Goal: Complete application form: Complete application form

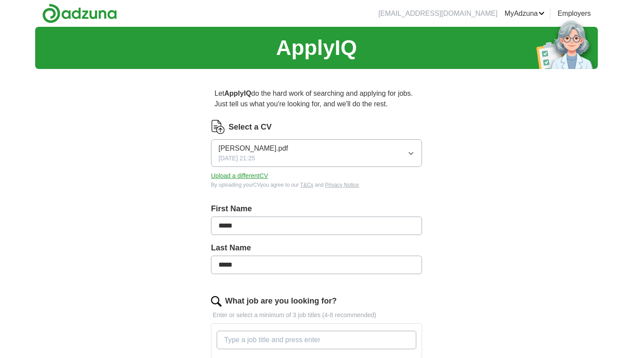
click at [282, 153] on button "[PERSON_NAME].pdf [DATE] 21:25" at bounding box center [316, 153] width 211 height 28
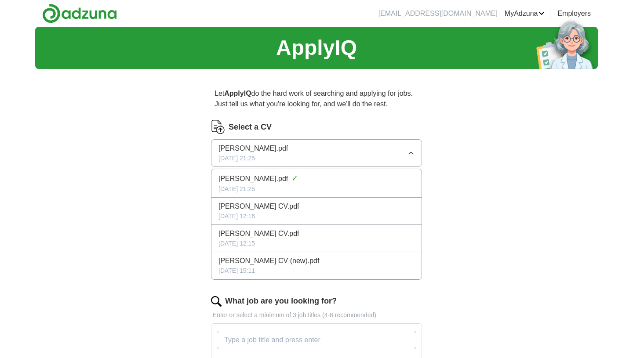
click at [560, 193] on div "ApplyIQ Let ApplyIQ do the hard work of searching and applying for jobs. Just t…" at bounding box center [316, 334] width 563 height 614
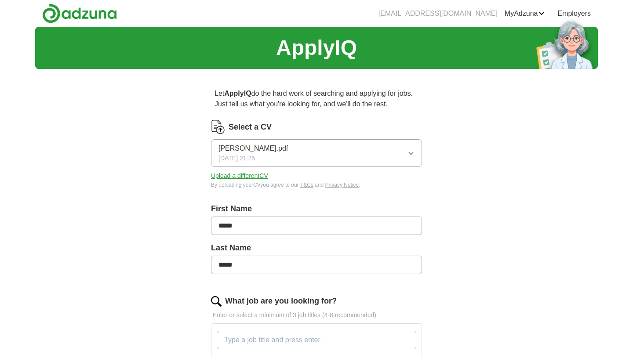
click at [245, 181] on div "Select a CV [PERSON_NAME].pdf [DATE] 21:25 Upload a different CV By uploading y…" at bounding box center [316, 154] width 211 height 69
click at [244, 175] on button "Upload a different CV" at bounding box center [239, 175] width 57 height 9
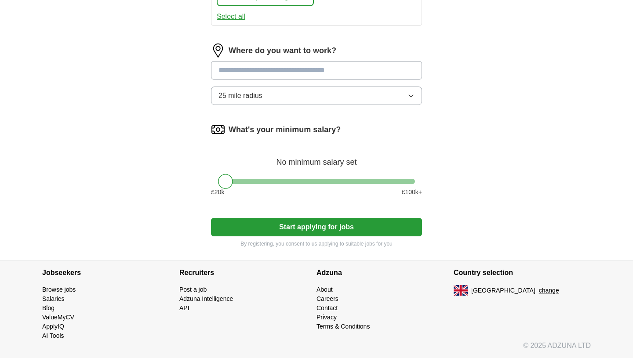
scroll to position [472, 0]
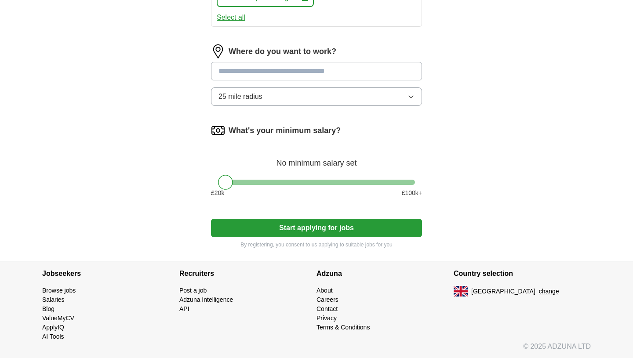
click at [283, 89] on button "25 mile radius" at bounding box center [316, 97] width 211 height 18
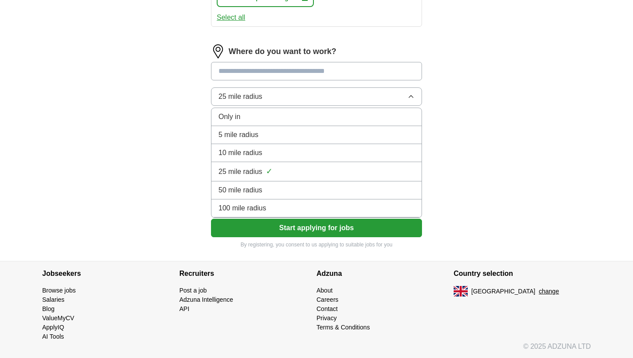
click at [252, 129] on li "5 mile radius" at bounding box center [317, 135] width 210 height 18
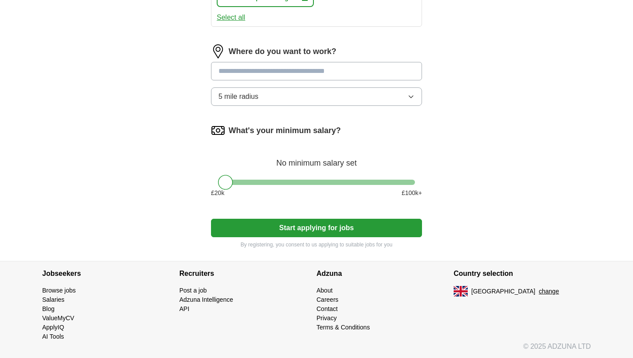
click at [264, 74] on input at bounding box center [316, 71] width 211 height 18
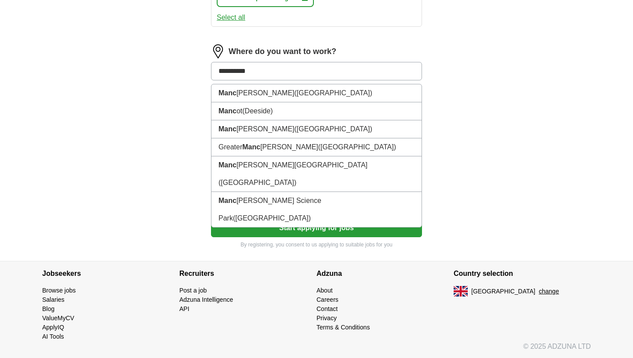
type input "**********"
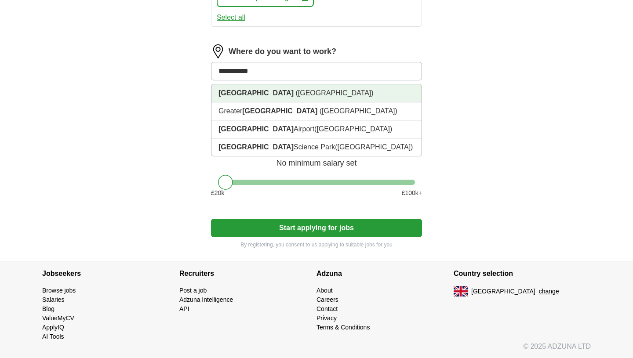
click at [296, 97] on span "([GEOGRAPHIC_DATA])" at bounding box center [335, 92] width 78 height 7
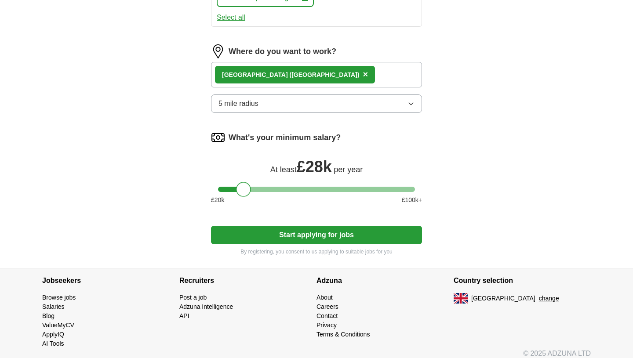
drag, startPoint x: 224, startPoint y: 192, endPoint x: 242, endPoint y: 196, distance: 18.6
click at [242, 196] on div at bounding box center [243, 189] width 15 height 15
click at [311, 234] on button "Start applying for jobs" at bounding box center [316, 235] width 211 height 18
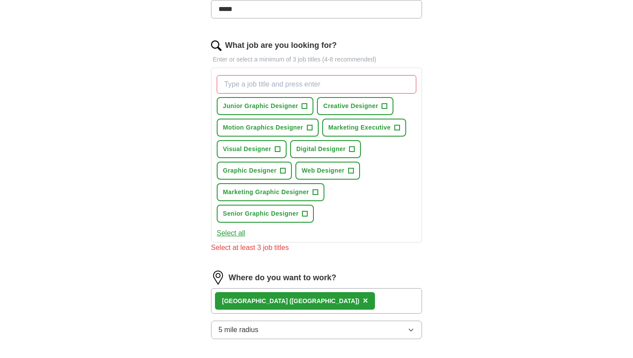
scroll to position [213, 0]
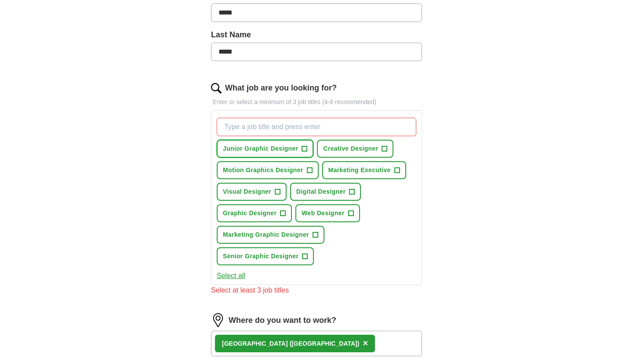
click at [283, 149] on span "Junior Graphic Designer" at bounding box center [260, 148] width 75 height 9
click at [270, 209] on span "Graphic Designer" at bounding box center [250, 213] width 54 height 9
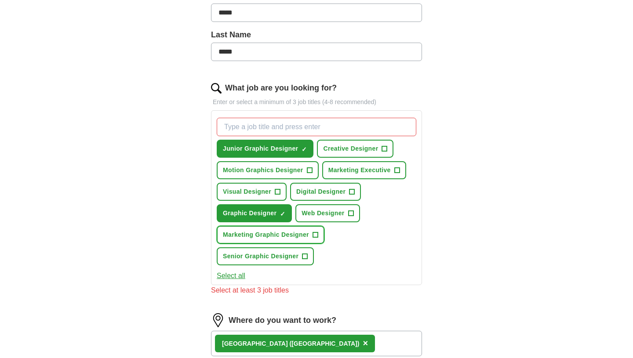
click at [306, 229] on button "Marketing Graphic Designer +" at bounding box center [271, 235] width 108 height 18
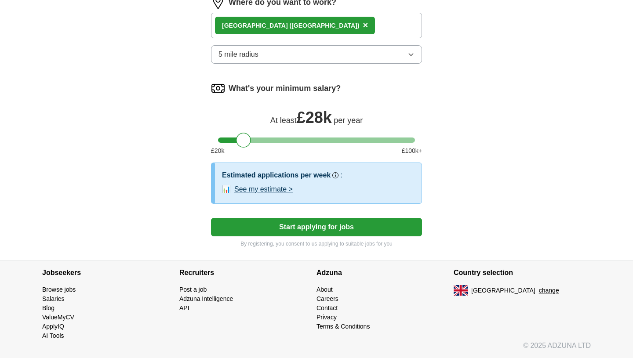
click at [320, 231] on button "Start applying for jobs" at bounding box center [316, 227] width 211 height 18
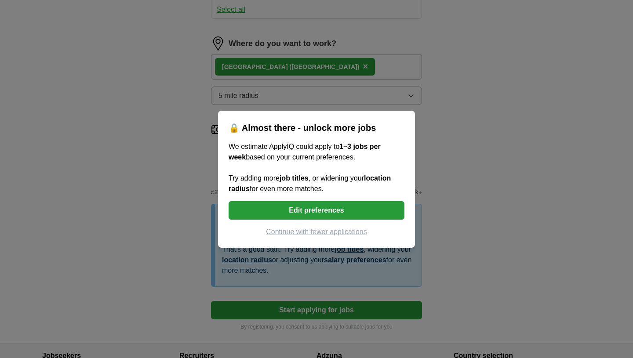
scroll to position [521, 0]
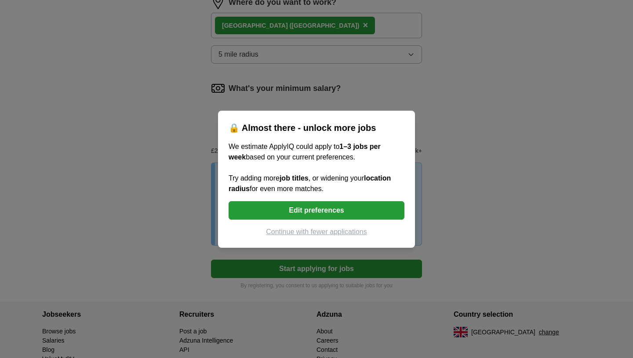
click at [314, 233] on button "Continue with fewer applications" at bounding box center [317, 232] width 176 height 11
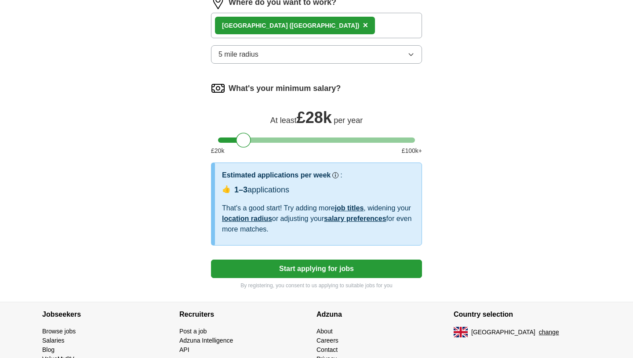
select select "**"
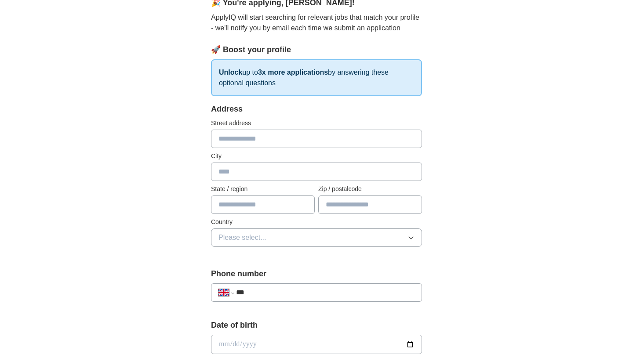
scroll to position [87, 0]
click at [242, 140] on input "text" at bounding box center [316, 140] width 211 height 18
type input "**********"
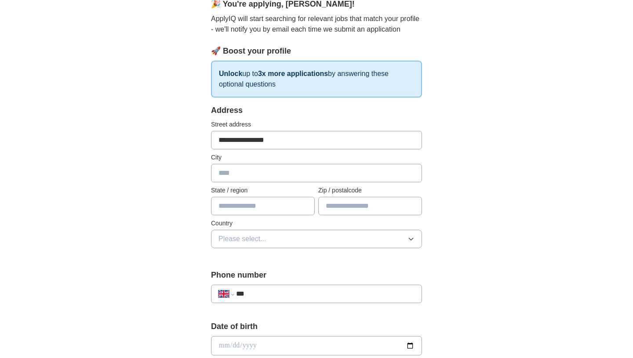
type input "*********"
type input "******"
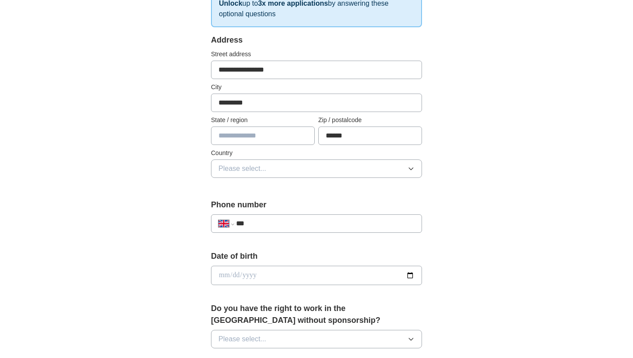
scroll to position [156, 0]
click at [250, 134] on input "text" at bounding box center [263, 137] width 104 height 18
type input "*"
type input "********"
click at [263, 171] on span "Please select..." at bounding box center [243, 169] width 48 height 11
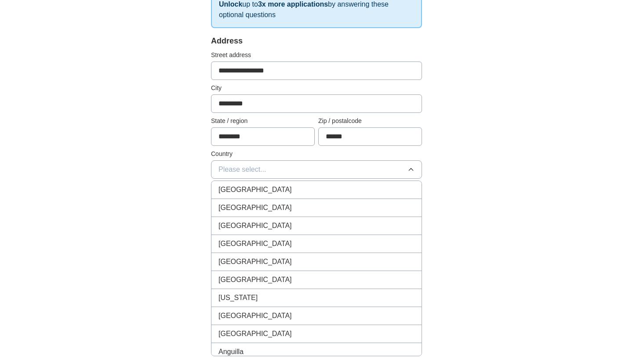
click at [264, 193] on span "[GEOGRAPHIC_DATA]" at bounding box center [255, 190] width 73 height 11
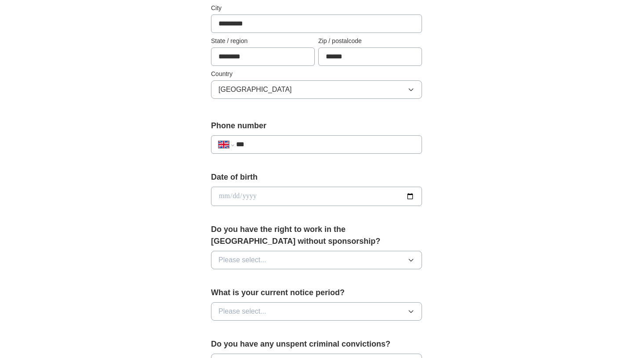
scroll to position [262, 0]
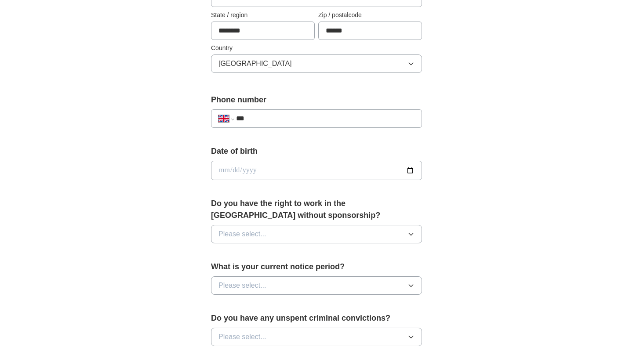
click at [259, 118] on input "***" at bounding box center [325, 118] width 179 height 11
type input "**********"
click at [223, 166] on input "date" at bounding box center [316, 170] width 211 height 19
type input "**********"
click at [245, 234] on span "Please select..." at bounding box center [243, 234] width 48 height 11
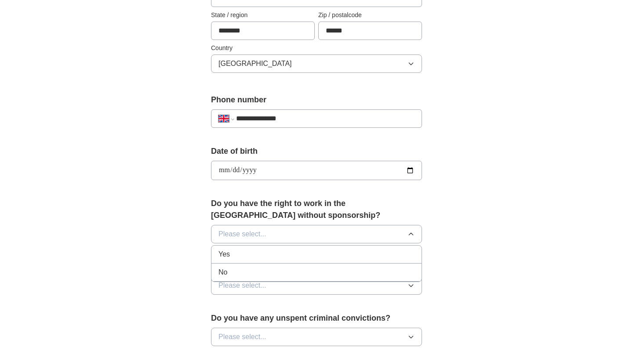
click at [235, 262] on li "Yes" at bounding box center [317, 255] width 210 height 18
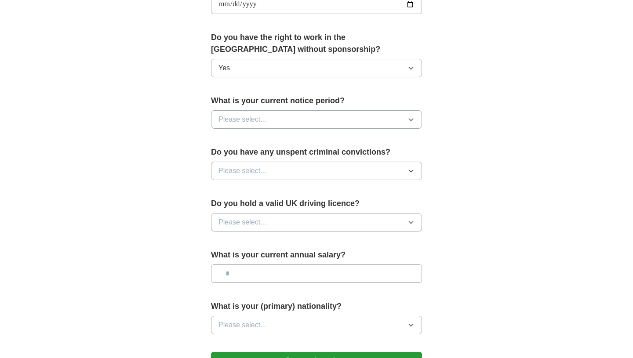
scroll to position [425, 0]
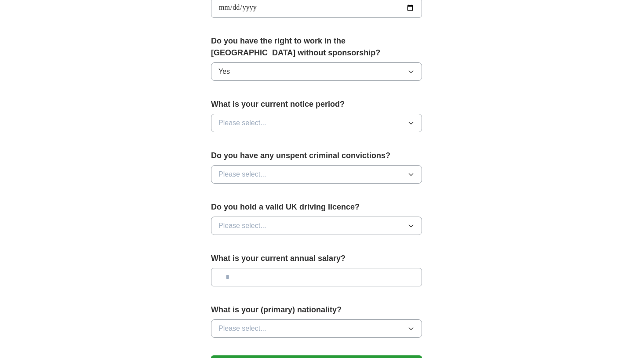
click at [258, 126] on span "Please select..." at bounding box center [243, 123] width 48 height 11
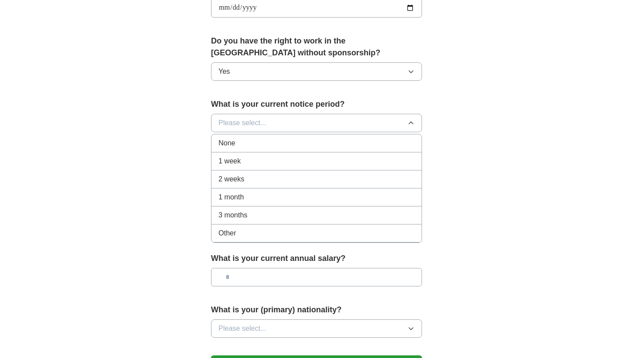
click at [239, 136] on li "None" at bounding box center [317, 144] width 210 height 18
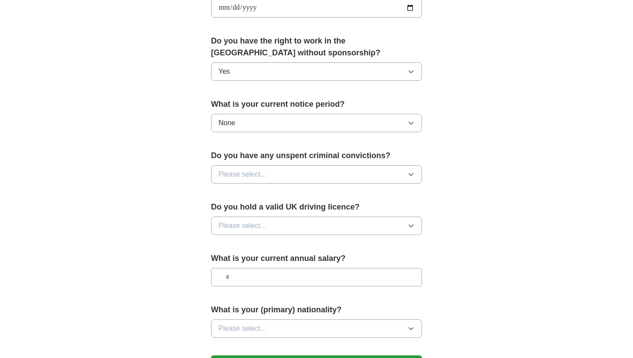
click at [261, 169] on span "Please select..." at bounding box center [243, 174] width 48 height 11
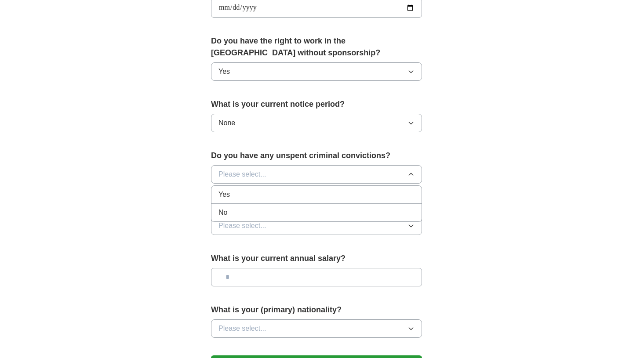
click at [248, 212] on div "No" at bounding box center [317, 213] width 196 height 11
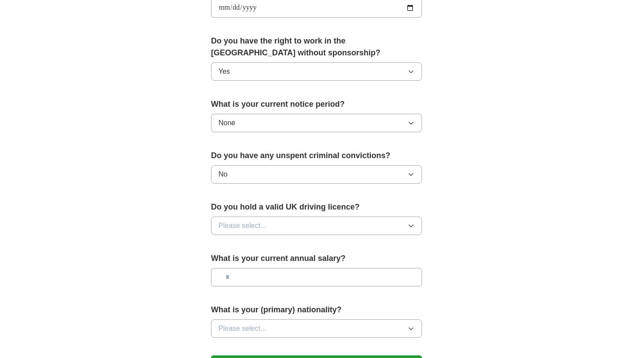
click at [276, 226] on button "Please select..." at bounding box center [316, 226] width 211 height 18
click at [254, 258] on li "No" at bounding box center [317, 264] width 210 height 18
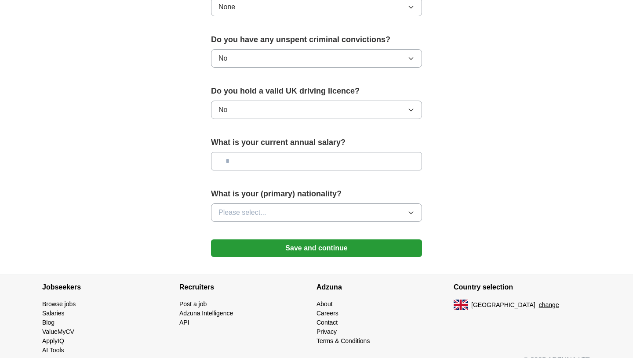
scroll to position [542, 0]
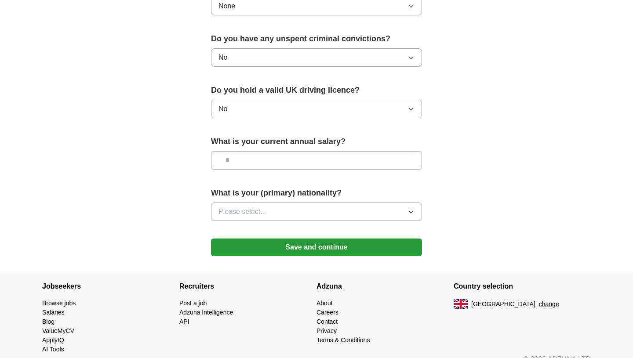
click at [291, 164] on input "text" at bounding box center [316, 160] width 211 height 18
click at [284, 213] on button "Please select..." at bounding box center [316, 212] width 211 height 18
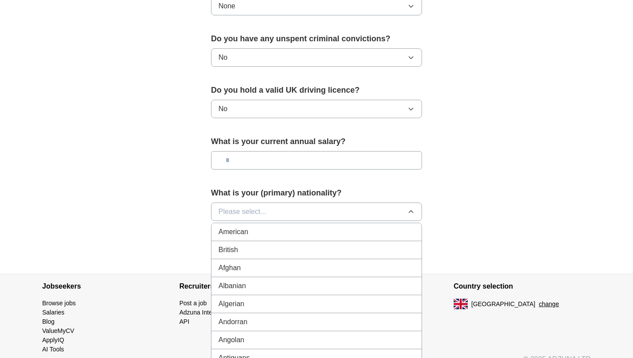
click at [267, 251] on div "British" at bounding box center [317, 250] width 196 height 11
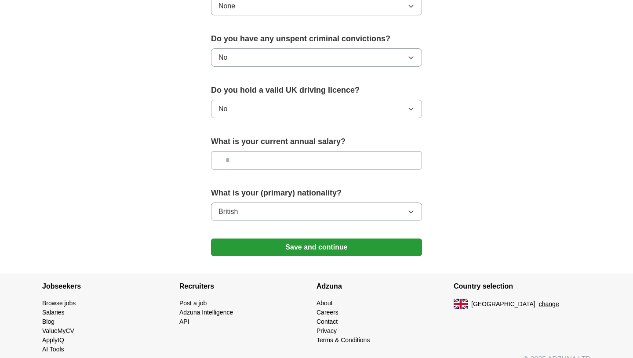
click at [303, 248] on button "Save and continue" at bounding box center [316, 248] width 211 height 18
